Goal: Task Accomplishment & Management: Use online tool/utility

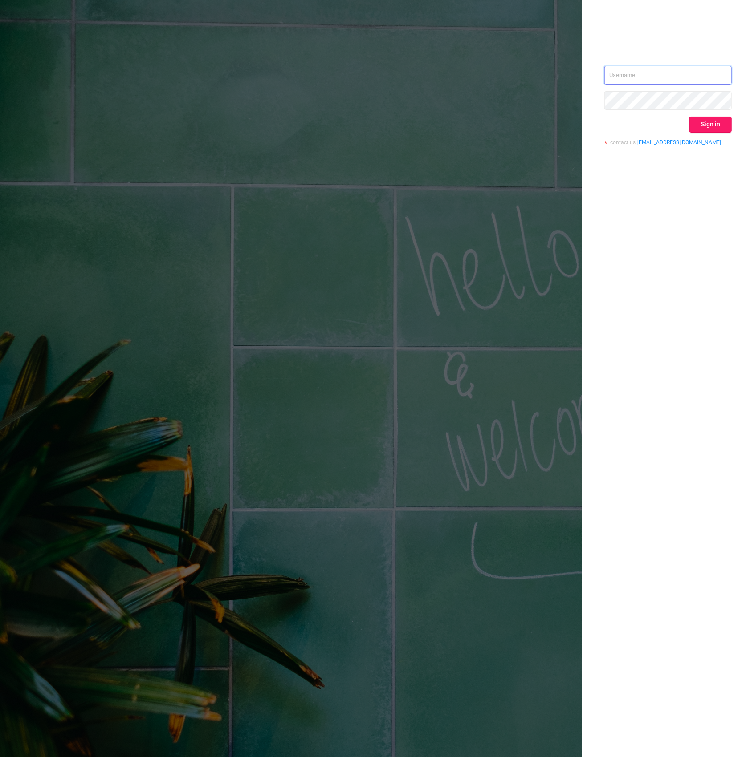
type input "hannah.fudala@publicismedia.com"
click at [707, 121] on button "Sign in" at bounding box center [710, 125] width 42 height 16
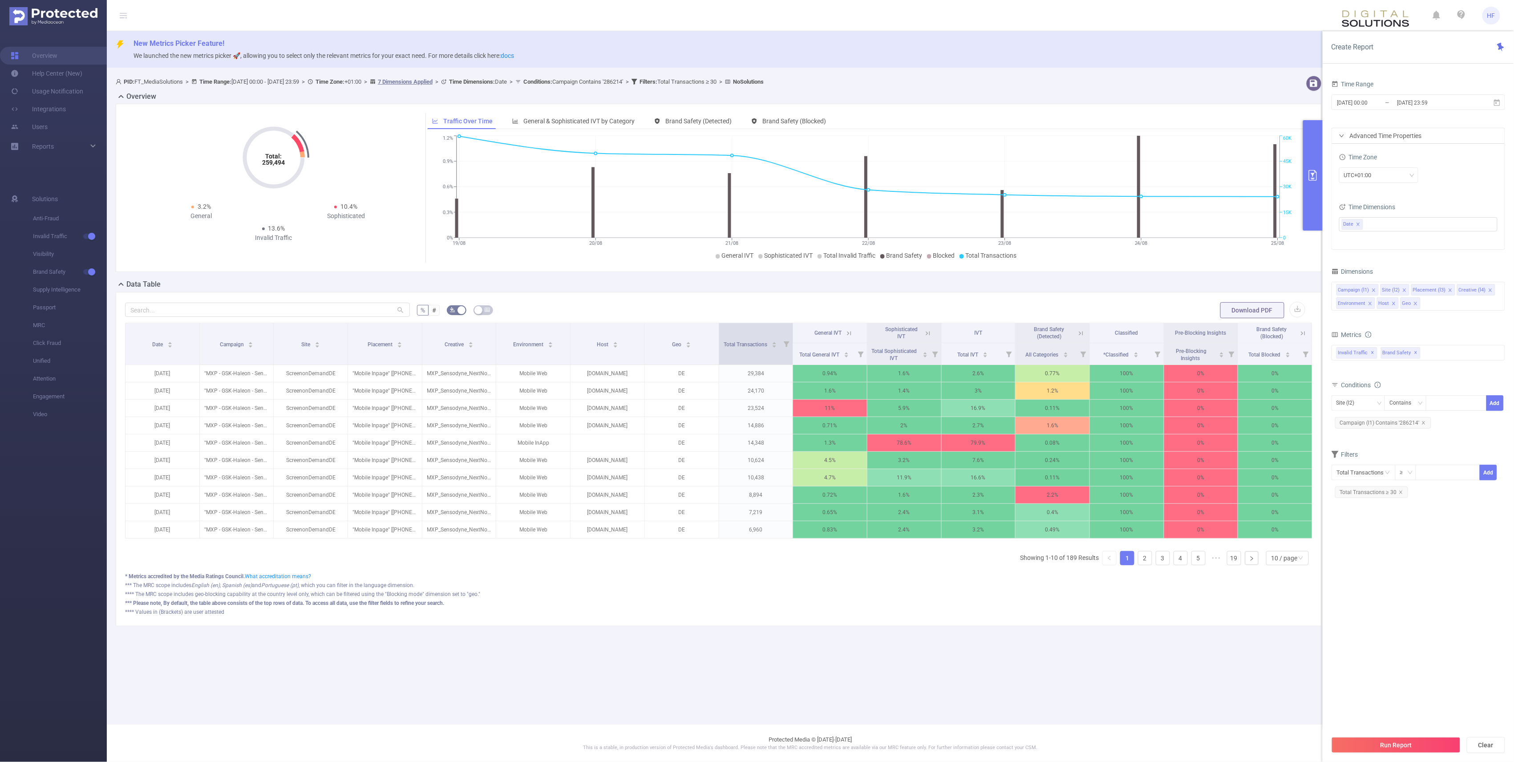
click at [753, 345] on icon at bounding box center [787, 344] width 6 height 6
click at [753, 344] on icon at bounding box center [787, 344] width 6 height 6
click at [753, 702] on main "New Metrics Picker Feature! We launched the new metrics picker 🚀, allowing you …" at bounding box center [811, 362] width 1408 height 724
click at [753, 424] on icon "icon: close" at bounding box center [1423, 422] width 3 height 3
click at [753, 528] on section "Time Range 2025-08-19 00:00 _ 2025-08-25 23:59 Advanced Time Properties Time Zo…" at bounding box center [1419, 404] width 174 height 653
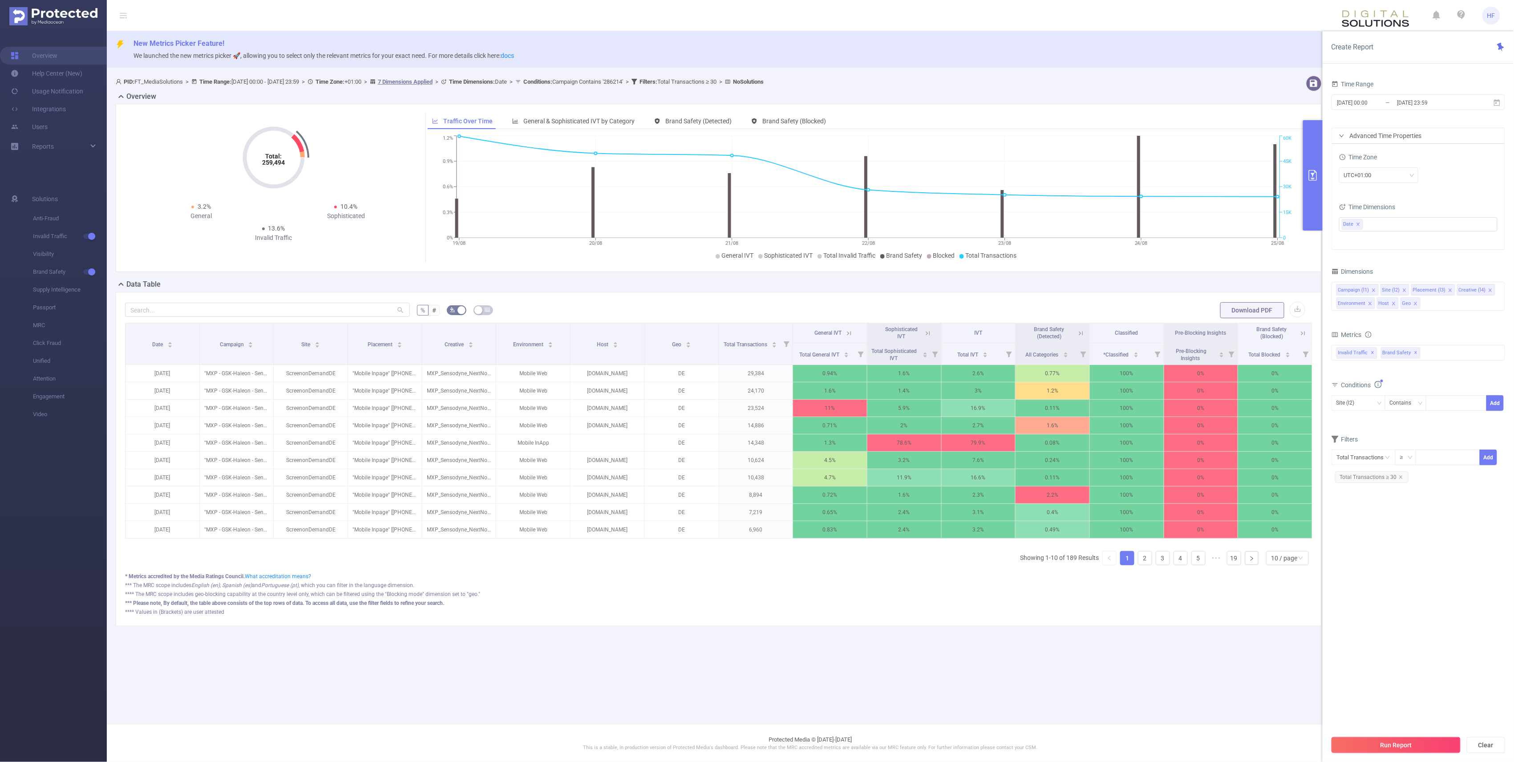
click at [753, 743] on button "Run Report" at bounding box center [1396, 745] width 129 height 16
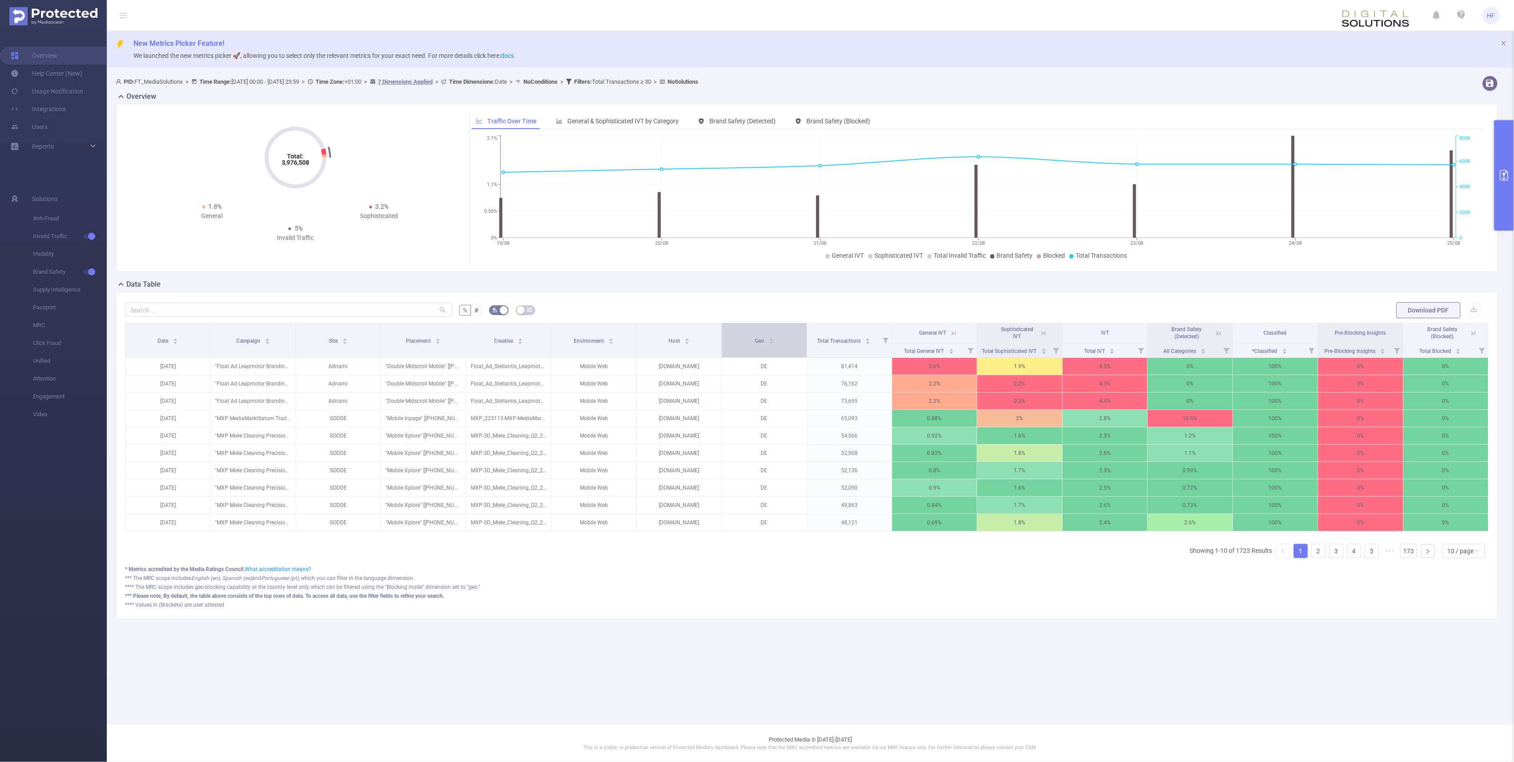
click at [753, 342] on div "Geo" at bounding box center [764, 340] width 19 height 9
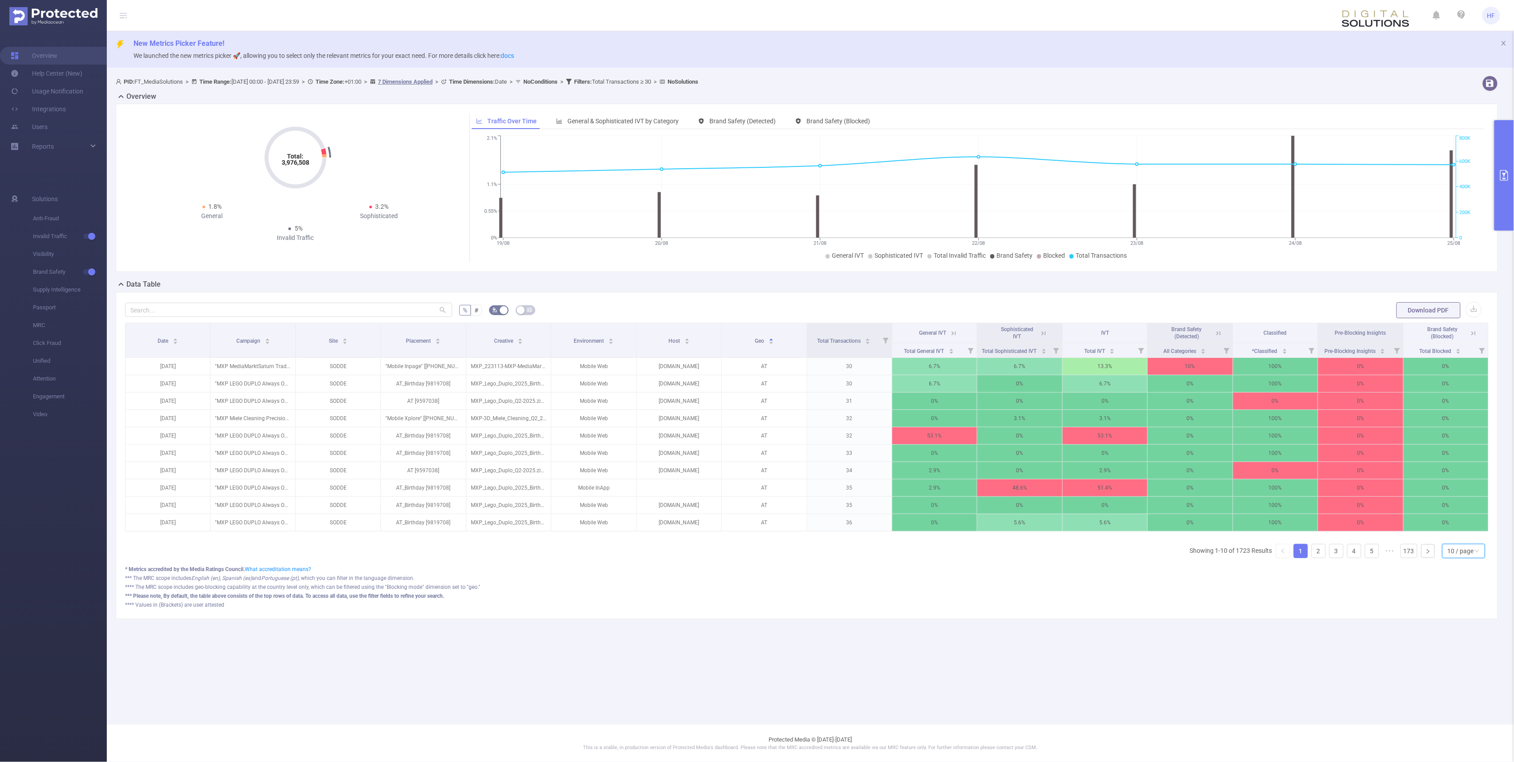
click at [753, 558] on div "10 / page" at bounding box center [1461, 550] width 26 height 13
click at [753, 529] on li "40 / page" at bounding box center [1463, 531] width 43 height 14
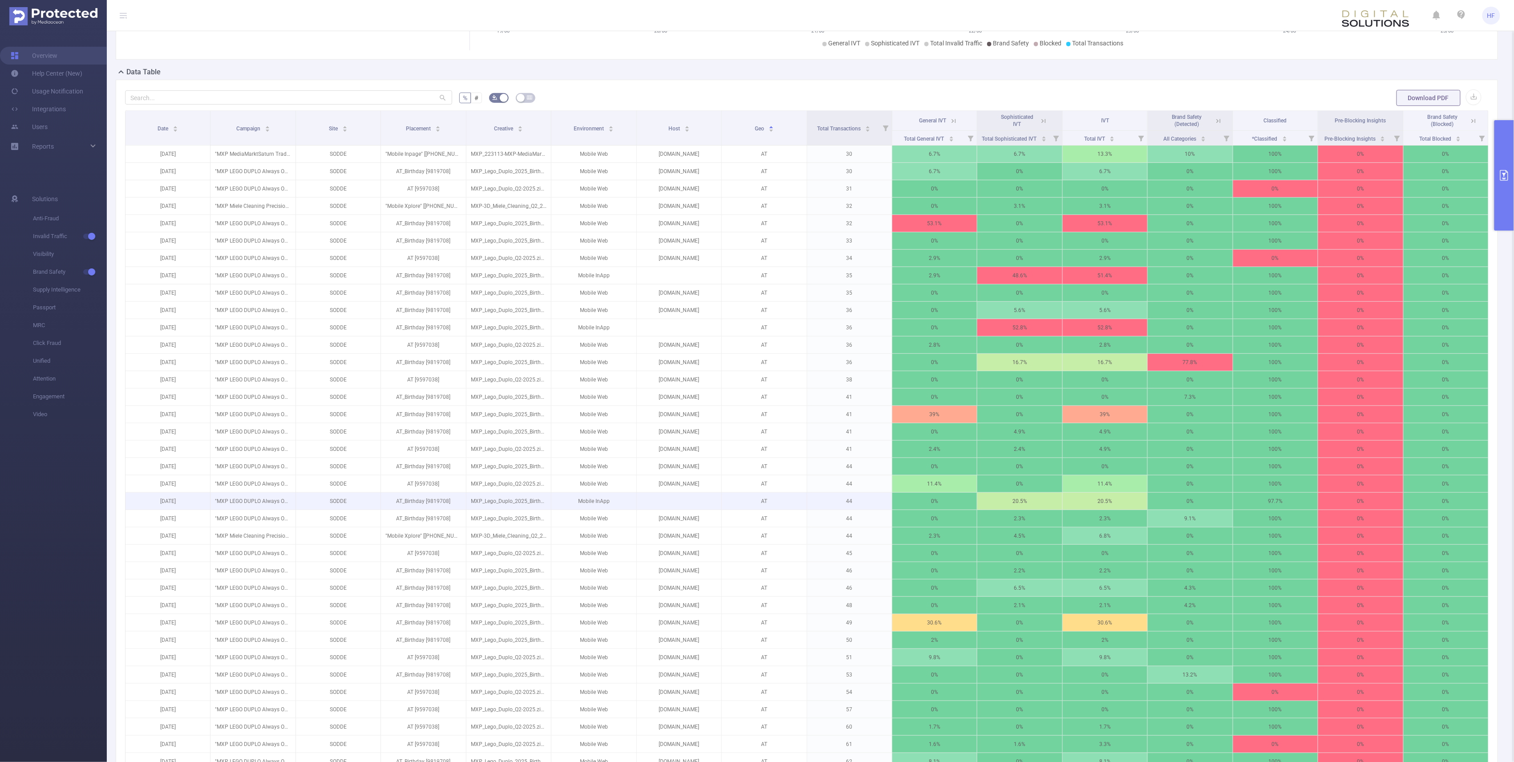
scroll to position [34, 0]
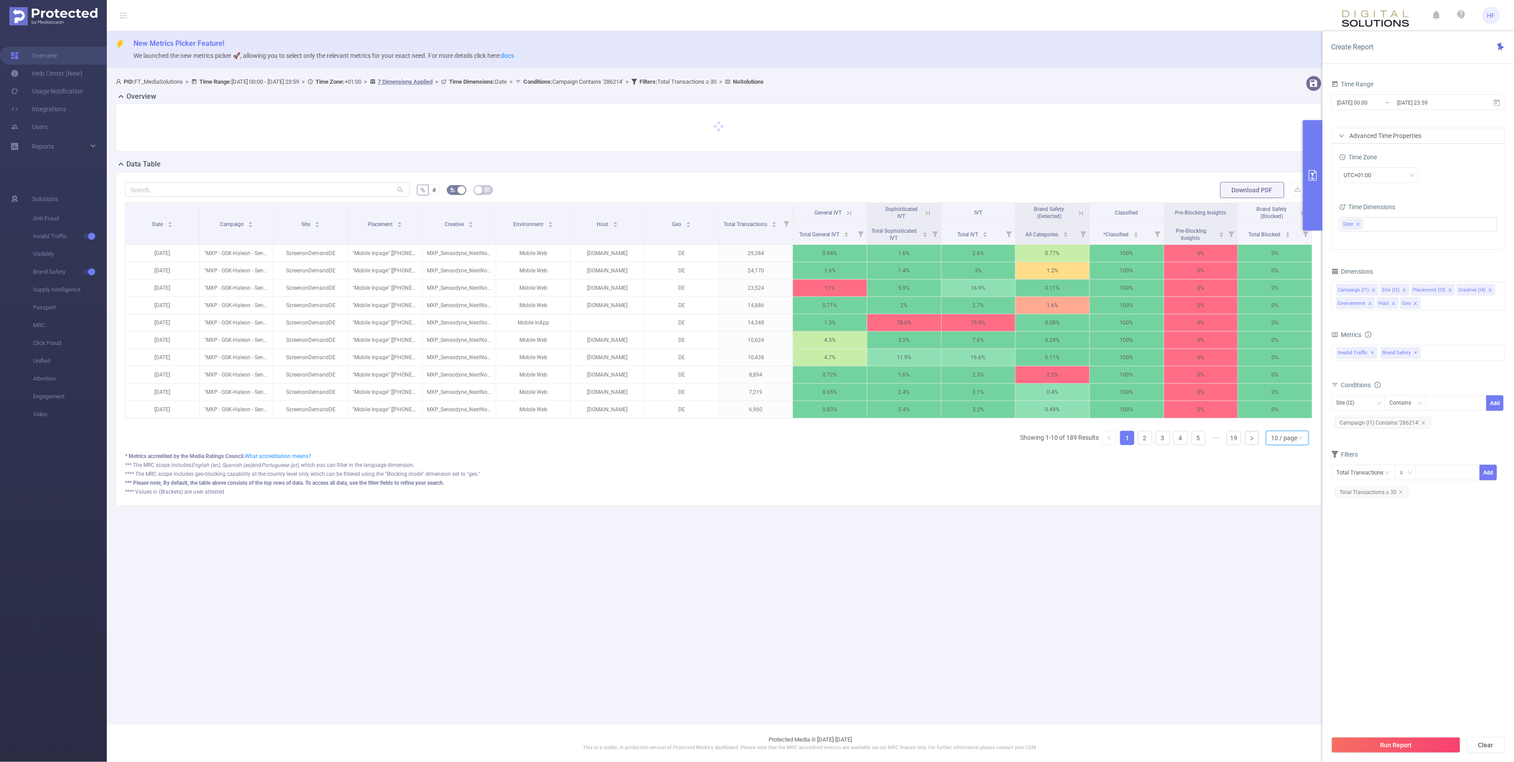
click at [1284, 445] on div "10 / page" at bounding box center [1285, 437] width 26 height 13
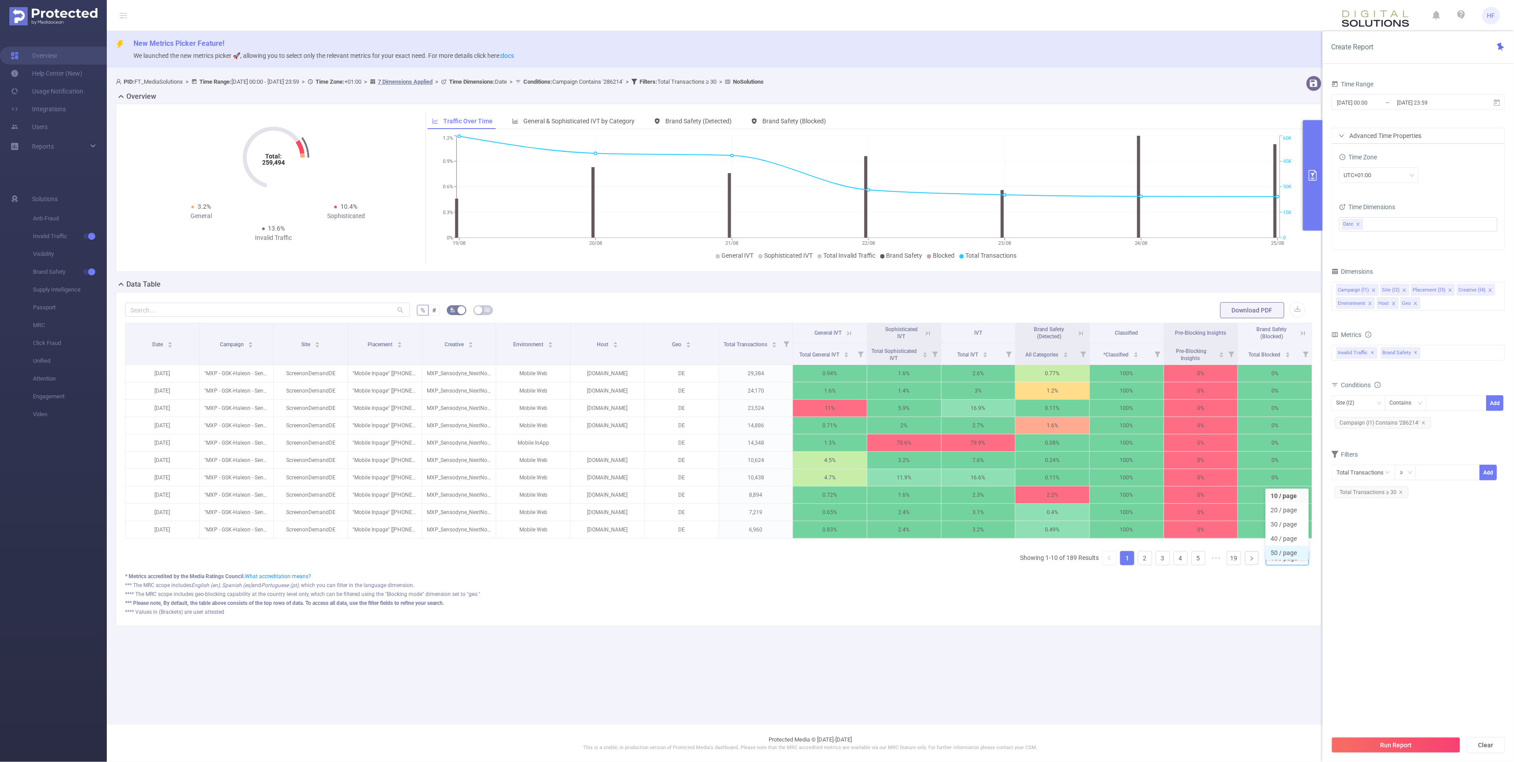
click at [1293, 553] on li "50 / page" at bounding box center [1287, 553] width 43 height 14
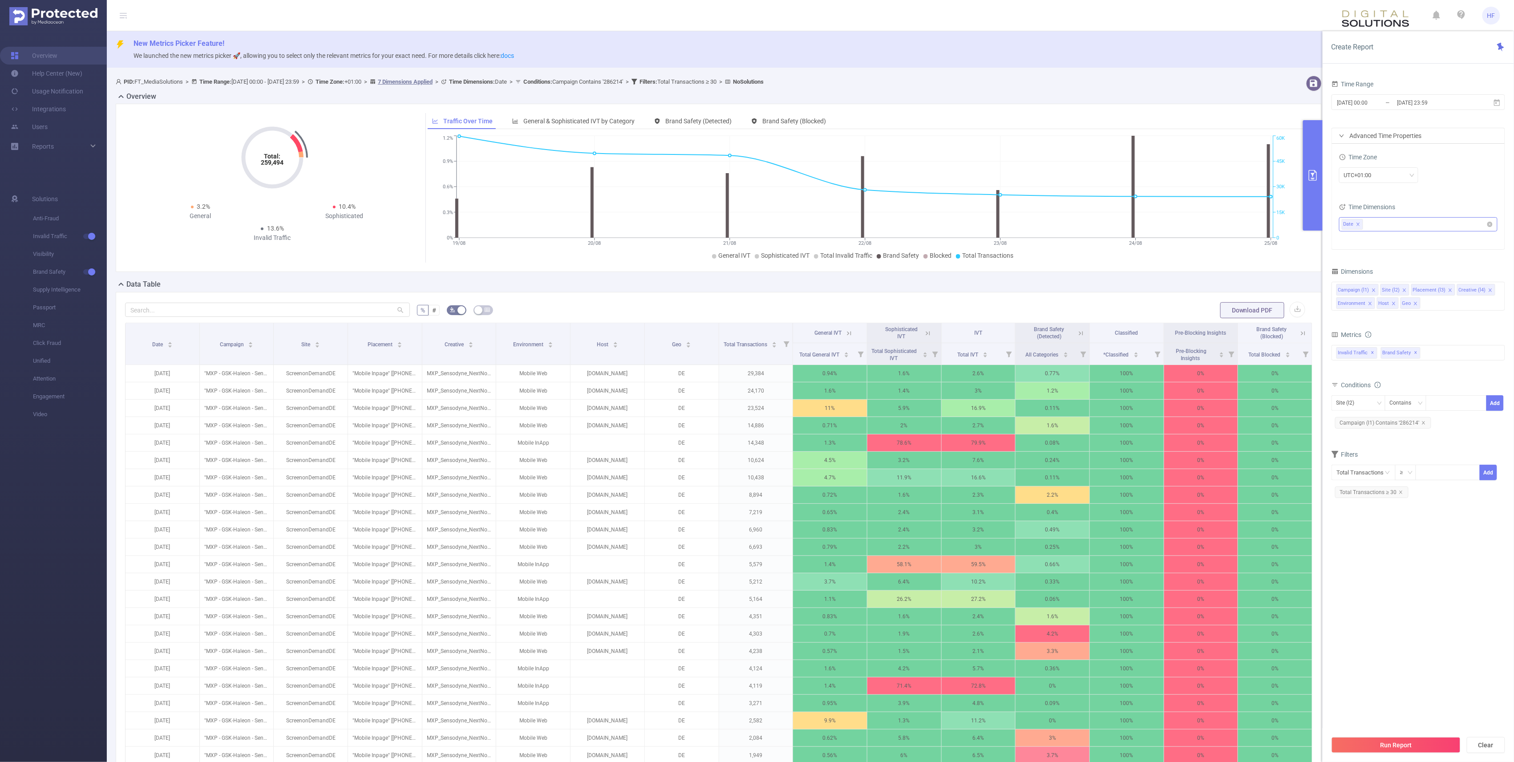
click at [1358, 225] on icon "icon: close" at bounding box center [1358, 224] width 4 height 4
click at [1382, 747] on button "Run Report" at bounding box center [1396, 745] width 129 height 16
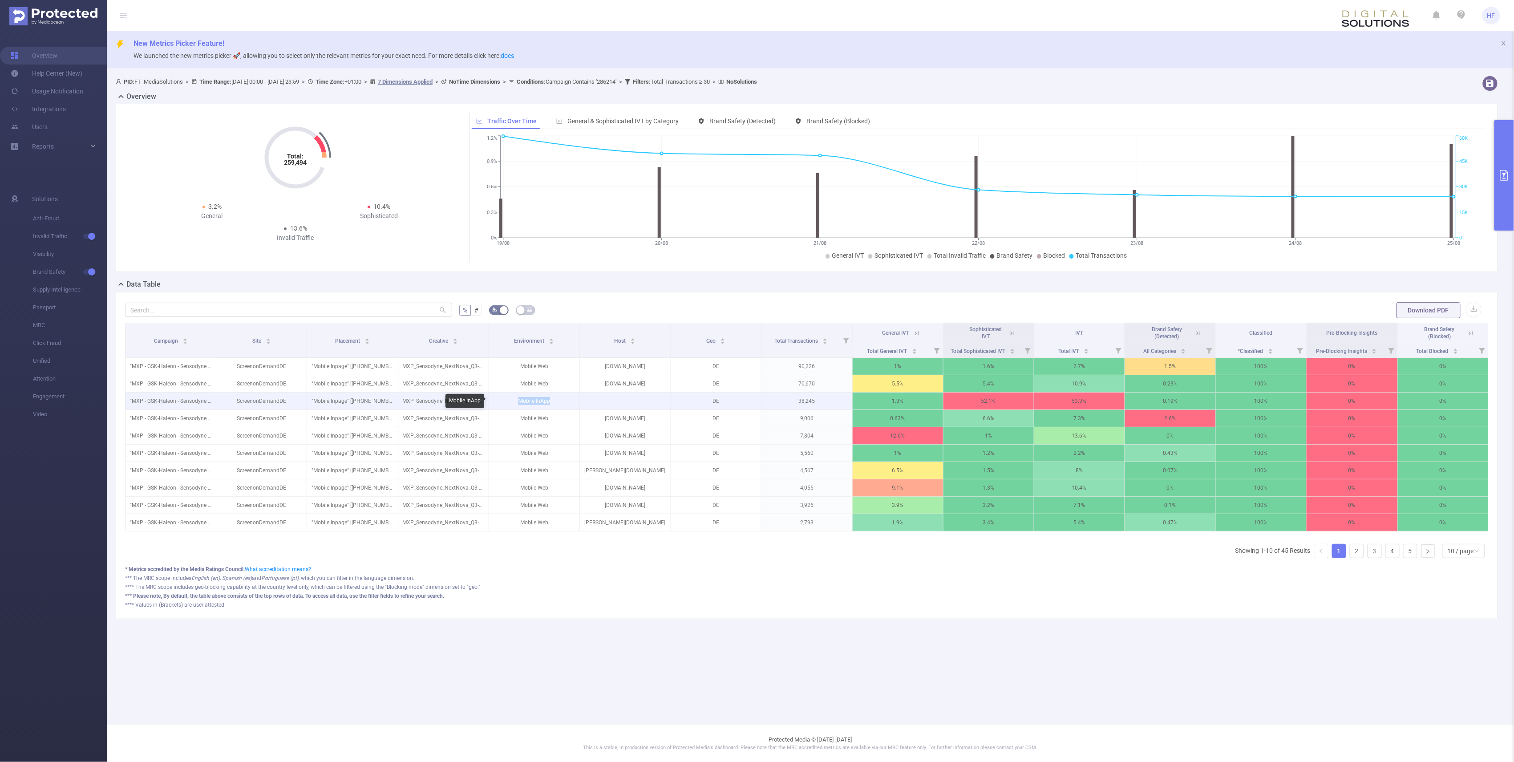
drag, startPoint x: 554, startPoint y: 405, endPoint x: 504, endPoint y: 406, distance: 49.9
click at [504, 406] on p "Mobile InApp" at bounding box center [534, 401] width 90 height 17
drag, startPoint x: 818, startPoint y: 402, endPoint x: 791, endPoint y: 401, distance: 26.7
click at [791, 401] on p "38,245" at bounding box center [807, 401] width 90 height 17
click at [804, 402] on p "38,245" at bounding box center [807, 401] width 90 height 17
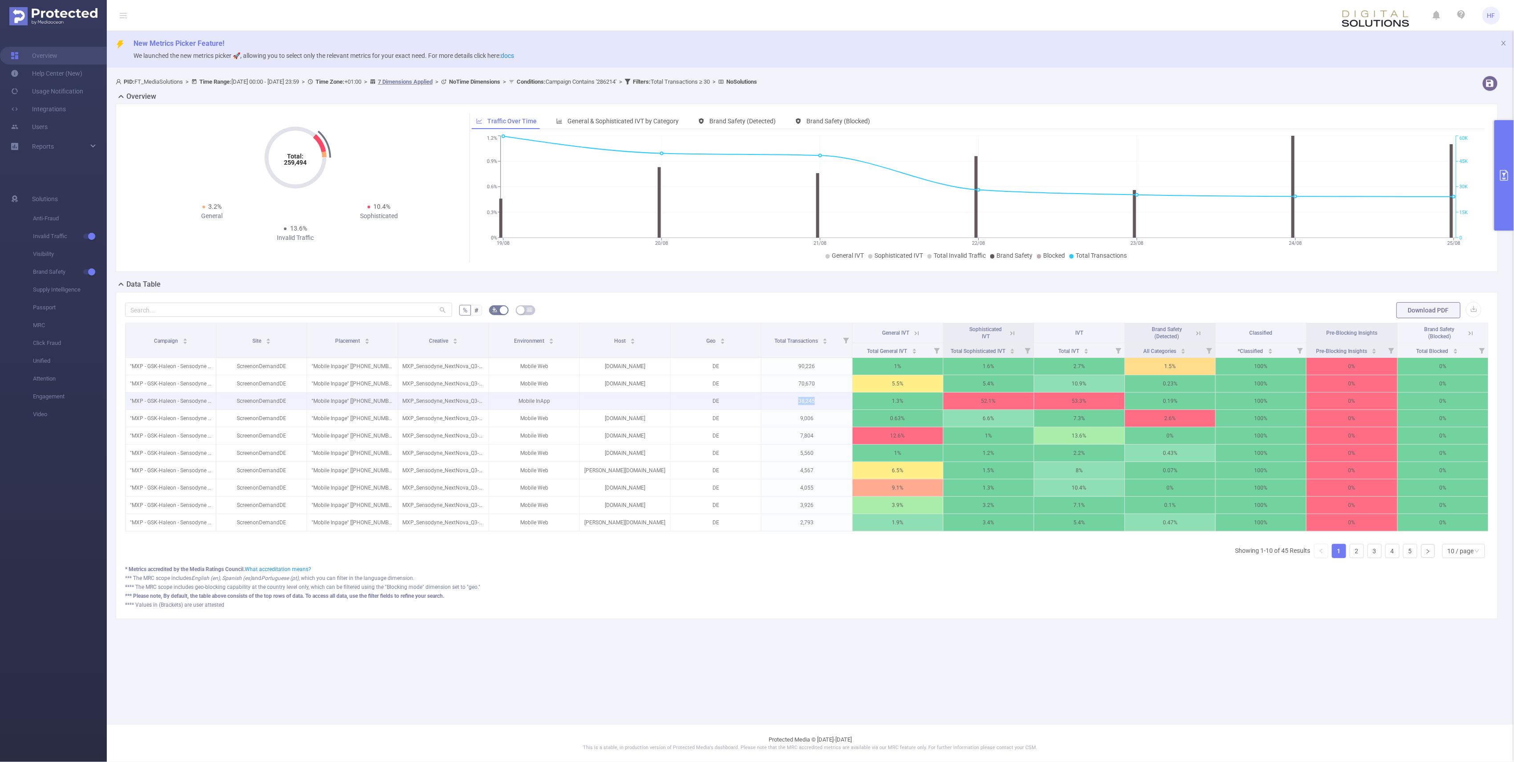
drag, startPoint x: 796, startPoint y: 404, endPoint x: 825, endPoint y: 401, distance: 29.5
click at [825, 401] on p "38,245" at bounding box center [807, 401] width 90 height 17
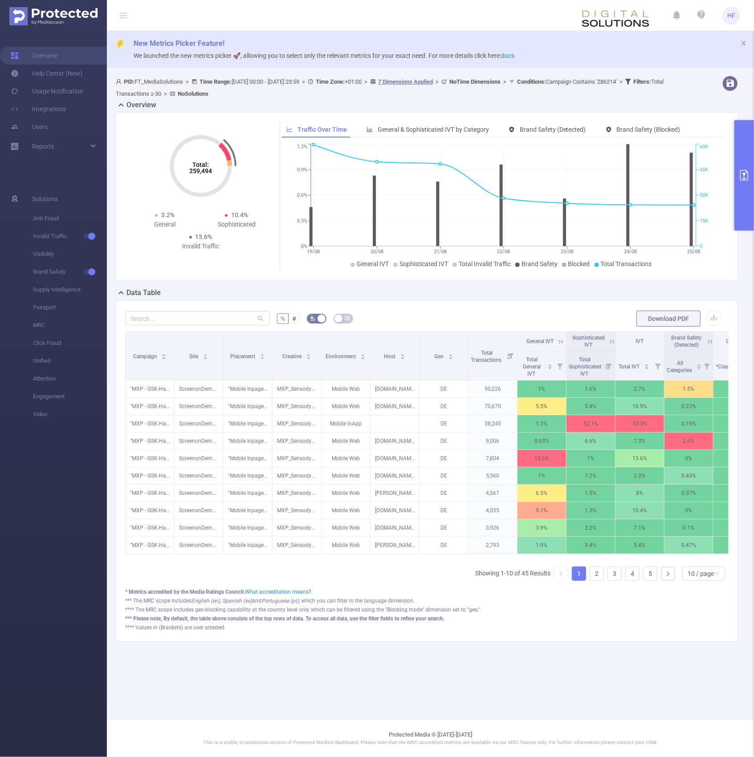
click at [507, 596] on div "* Metrics accredited by the Media Ratings Council. What accreditation means?" at bounding box center [426, 592] width 603 height 8
